Goal: Navigation & Orientation: Find specific page/section

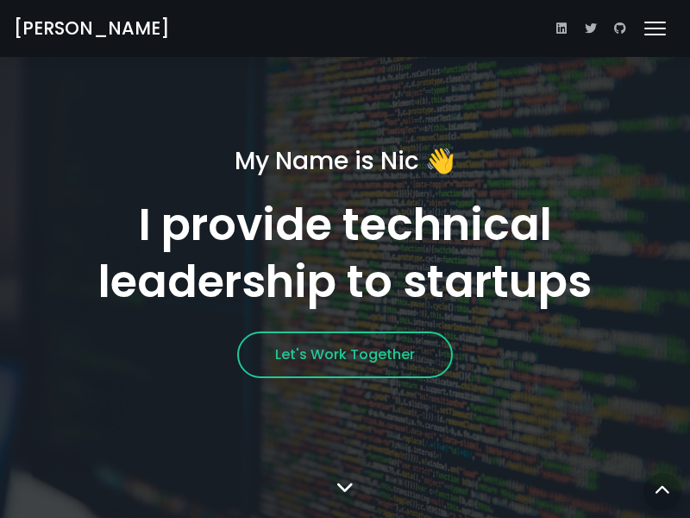
scroll to position [5355, 0]
